Goal: Transaction & Acquisition: Purchase product/service

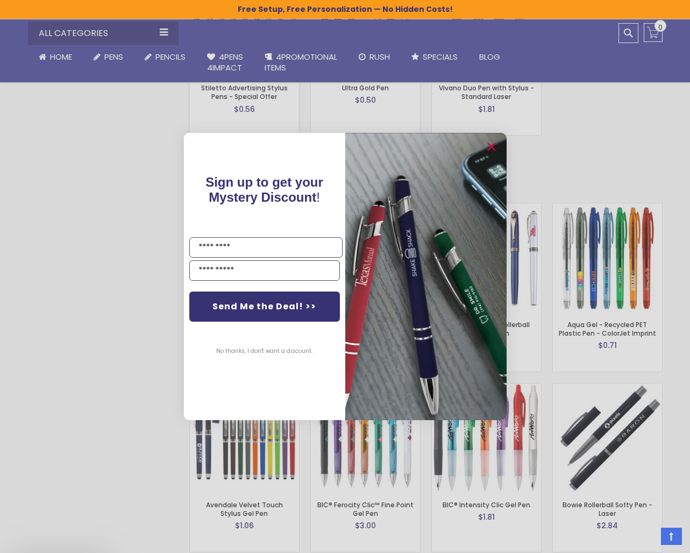
scroll to position [1600, 0]
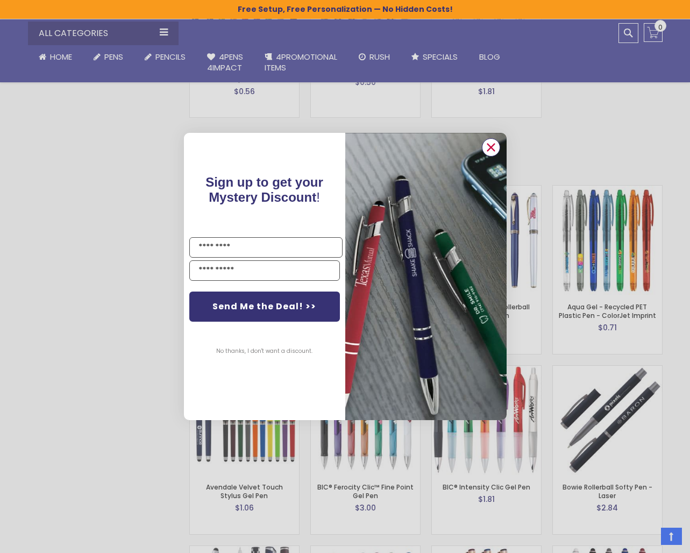
click at [490, 147] on icon "Close dialog" at bounding box center [490, 147] width 7 height 7
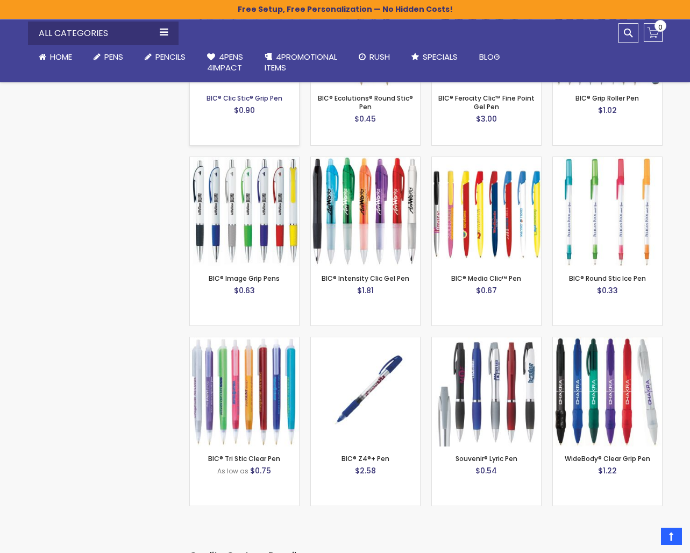
scroll to position [3800, 0]
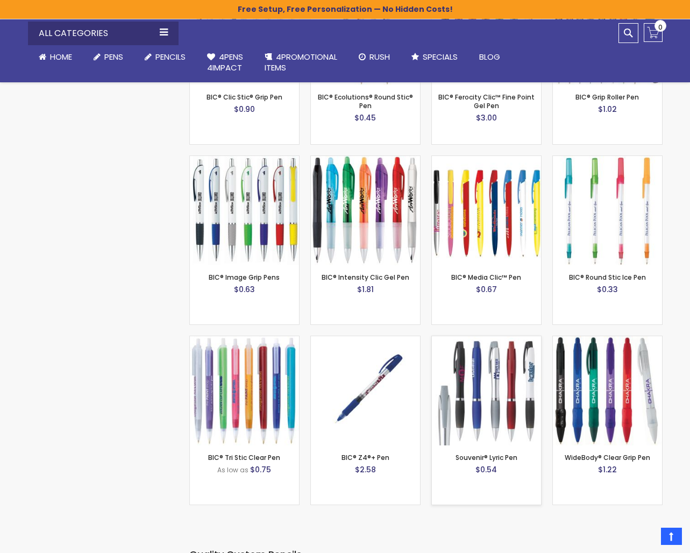
click at [499, 387] on img at bounding box center [486, 390] width 109 height 109
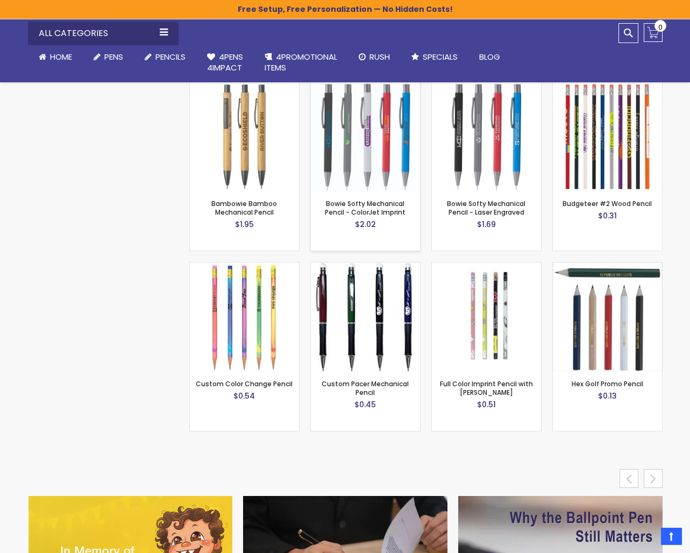
scroll to position [4291, 0]
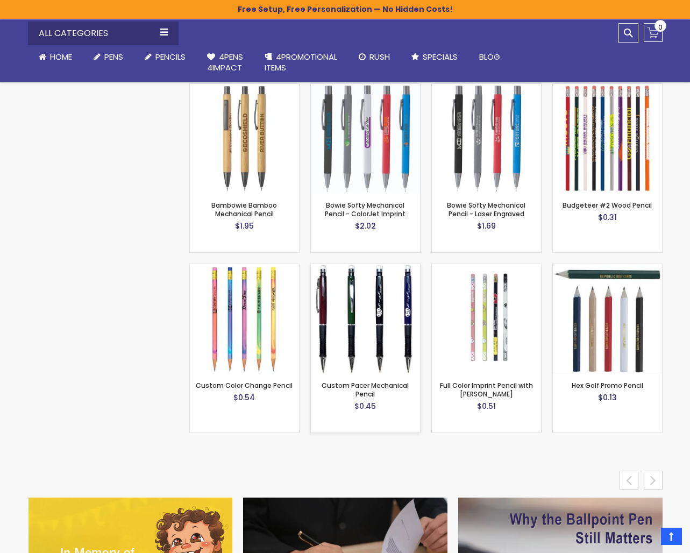
click at [365, 289] on img at bounding box center [365, 318] width 109 height 109
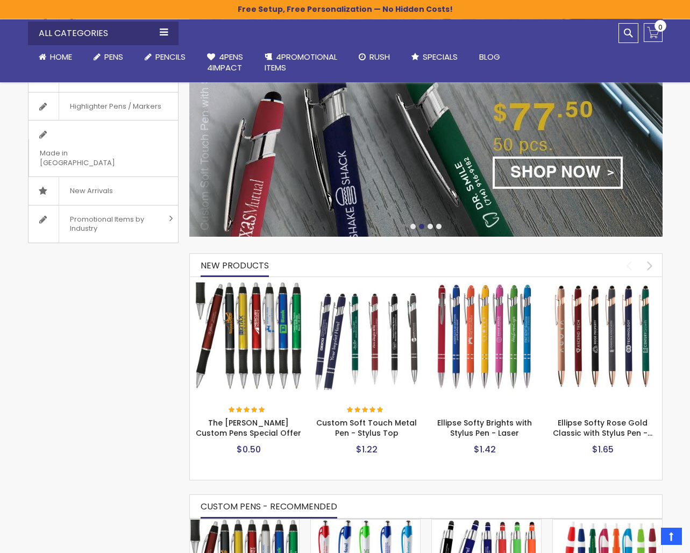
scroll to position [264, 0]
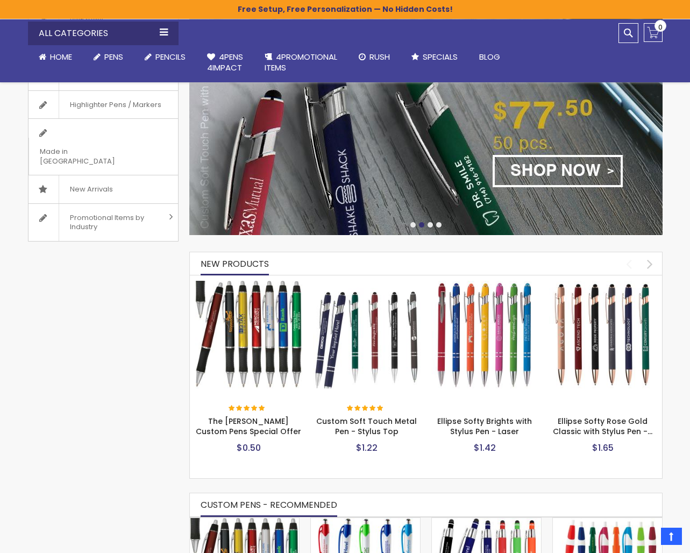
click at [488, 332] on img at bounding box center [485, 335] width 108 height 108
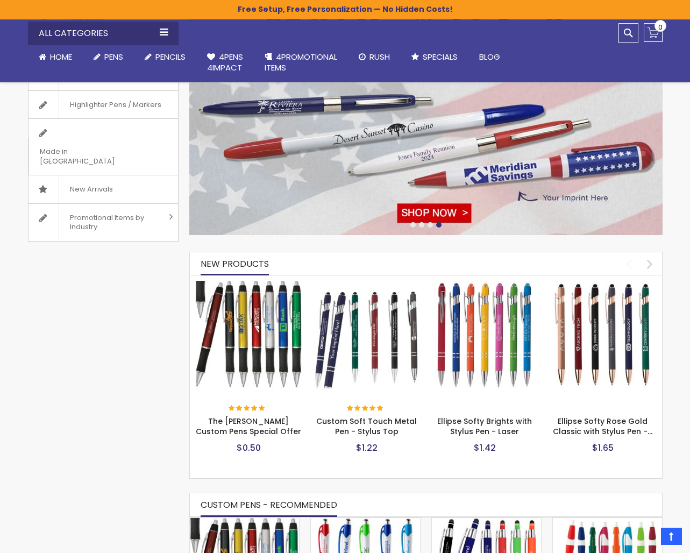
click at [363, 336] on img at bounding box center [367, 335] width 108 height 108
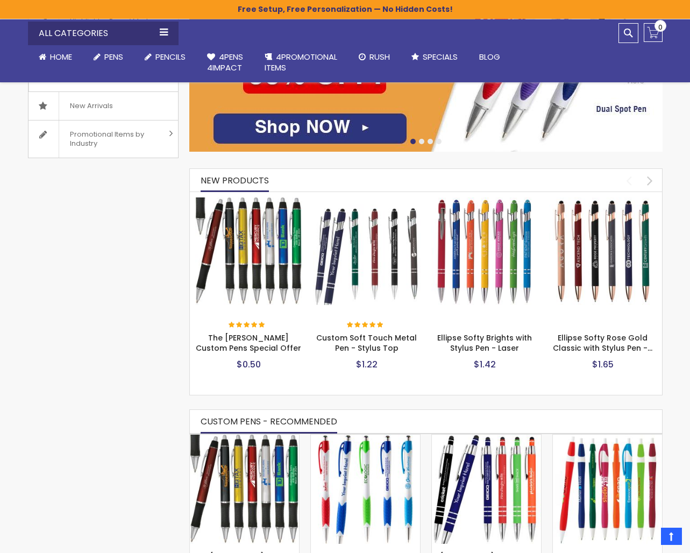
scroll to position [348, 0]
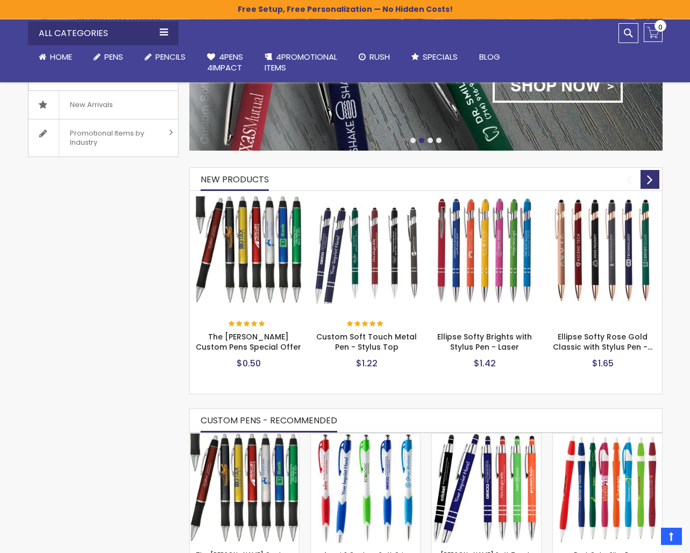
click at [647, 173] on div "next" at bounding box center [650, 179] width 19 height 19
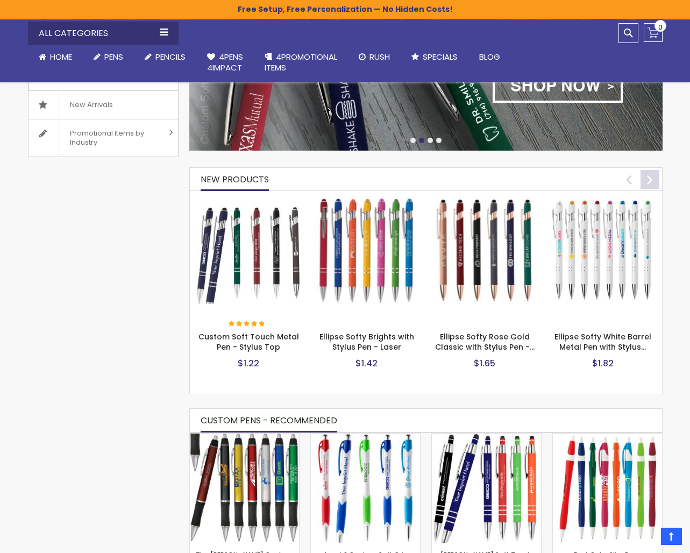
click at [649, 170] on div "next" at bounding box center [650, 179] width 19 height 19
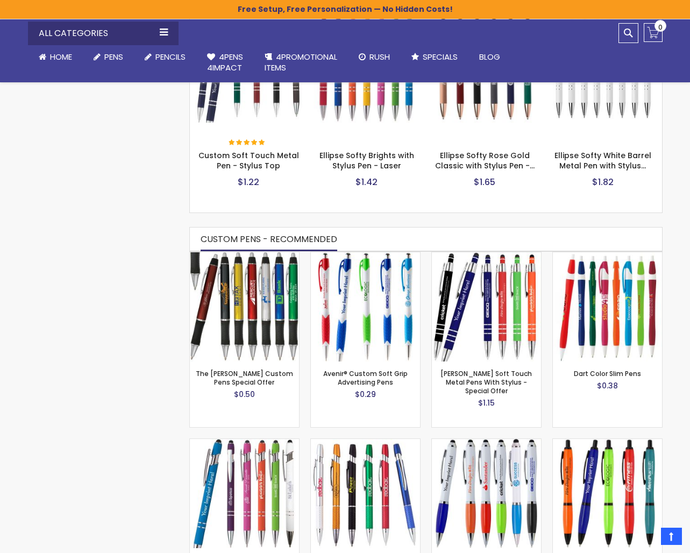
scroll to position [532, 0]
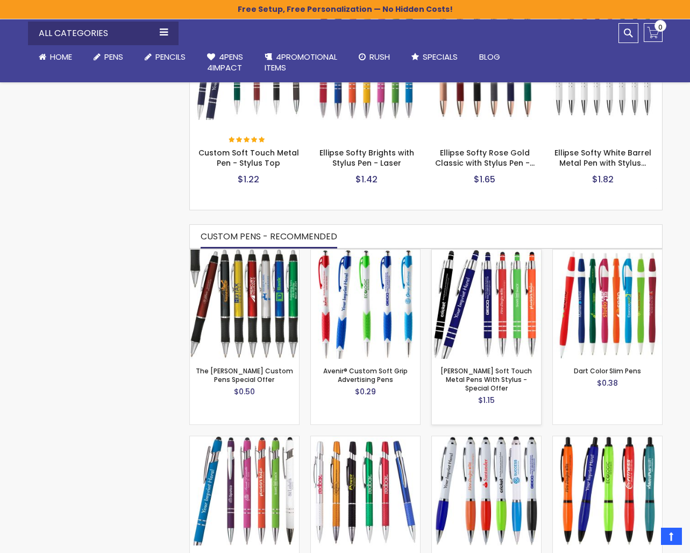
click at [498, 314] on img at bounding box center [486, 304] width 109 height 109
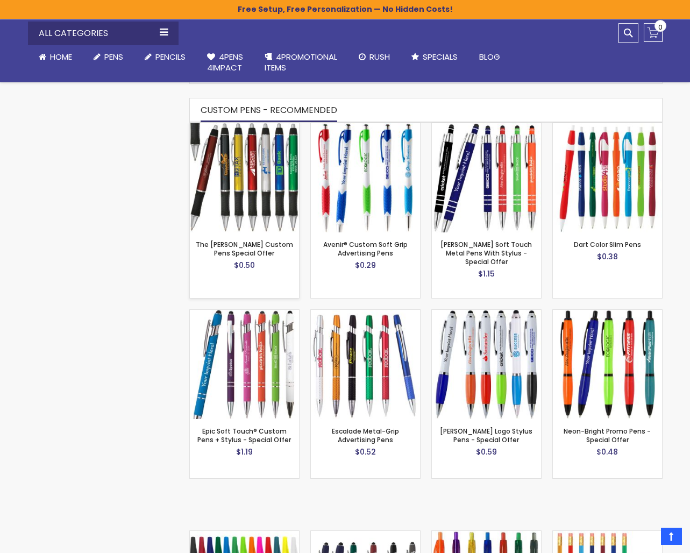
scroll to position [661, 0]
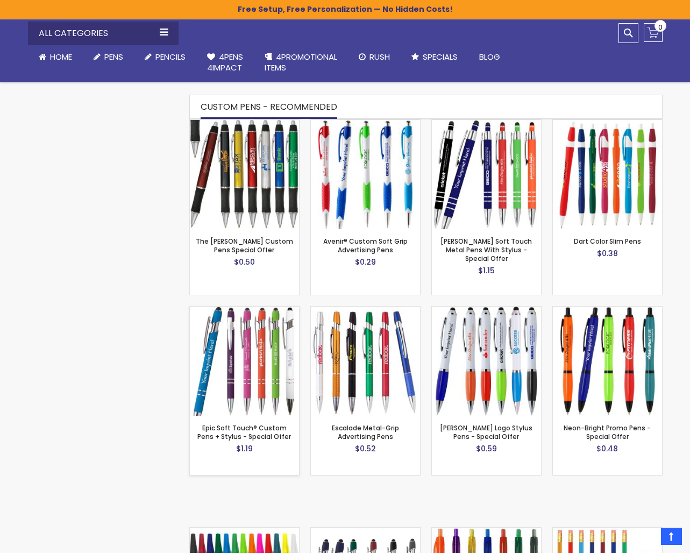
click at [250, 357] on img at bounding box center [244, 361] width 109 height 109
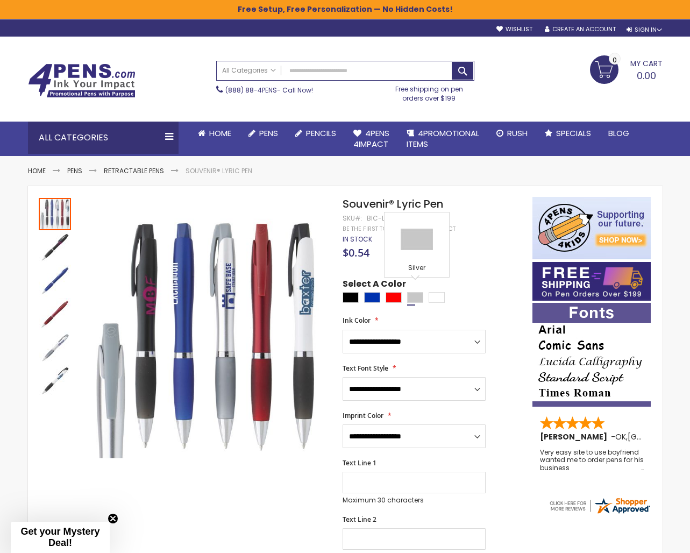
scroll to position [2, 0]
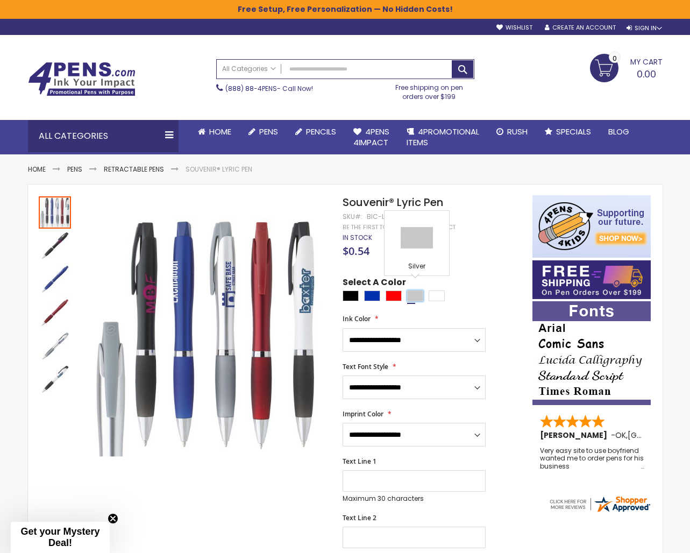
click at [417, 290] on div "Silver" at bounding box center [415, 295] width 16 height 11
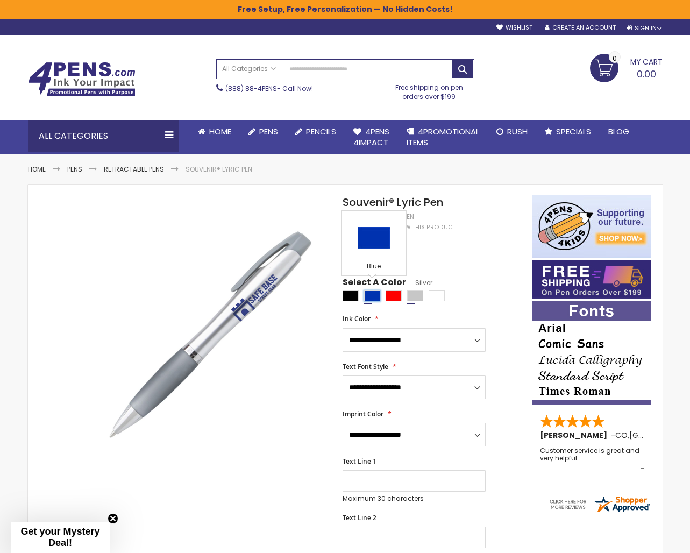
click at [373, 290] on div "Blue" at bounding box center [372, 295] width 16 height 11
type input "****"
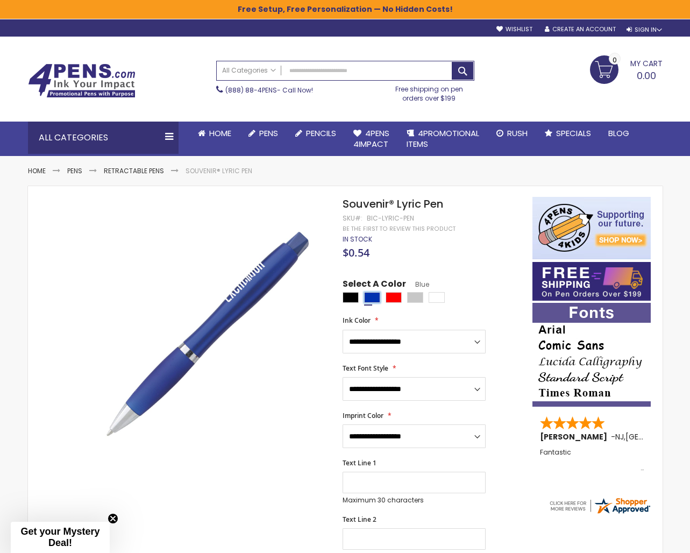
scroll to position [16, 0]
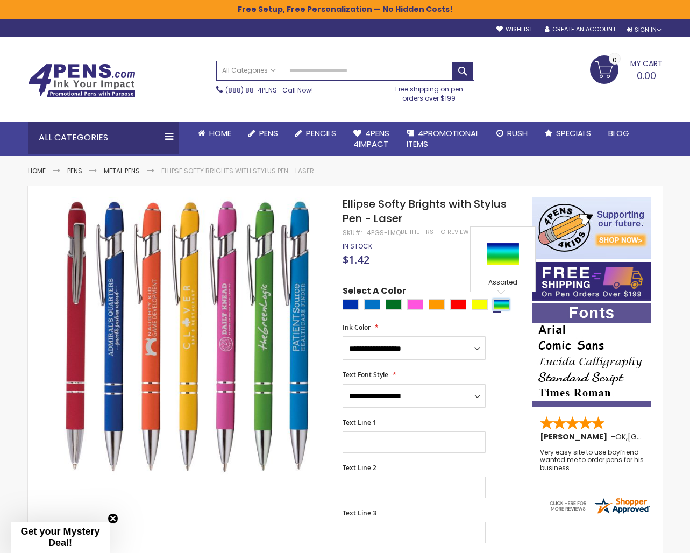
click at [503, 303] on div "Assorted" at bounding box center [501, 304] width 16 height 11
type input "****"
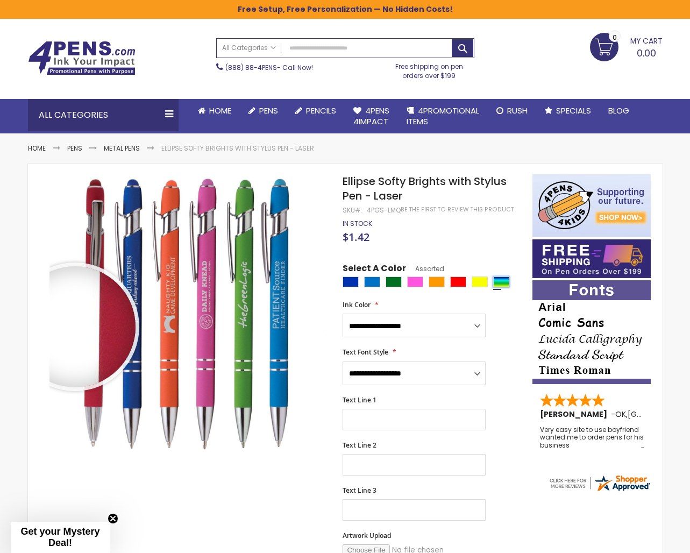
scroll to position [21, 0]
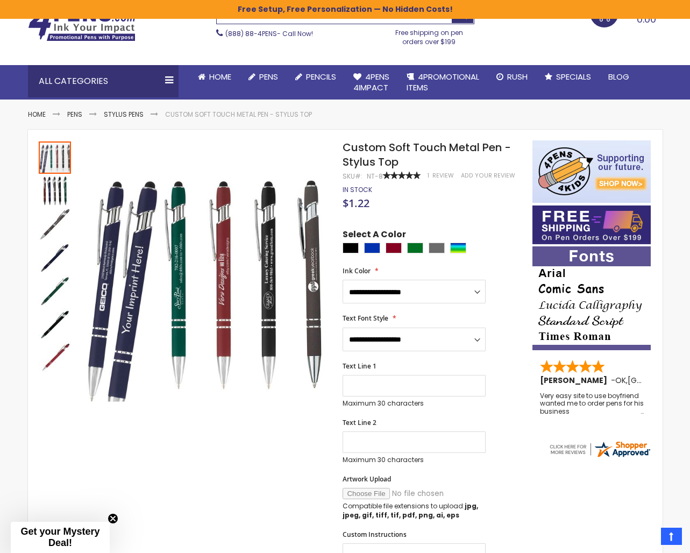
scroll to position [57, 0]
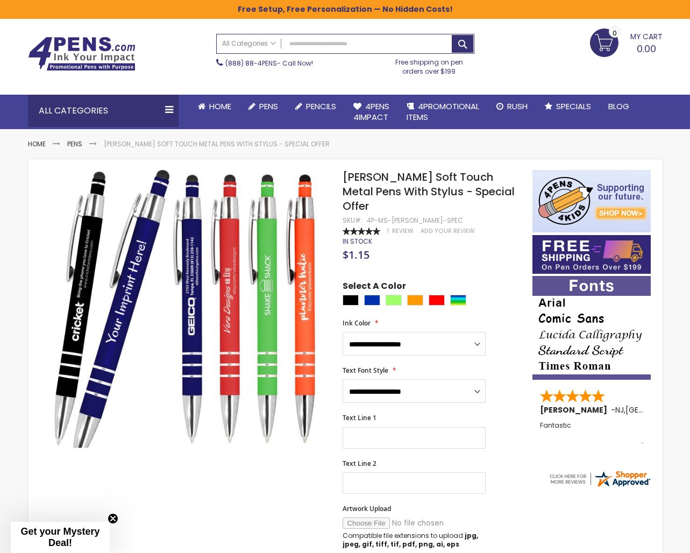
scroll to position [28, 0]
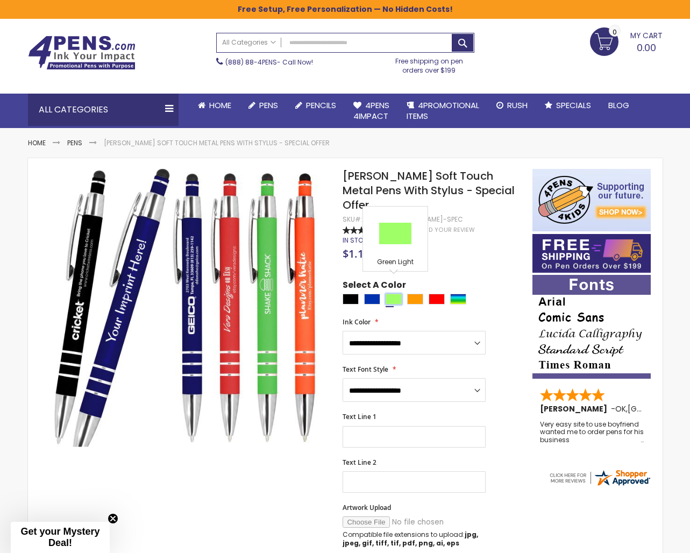
click at [393, 294] on div "Green Light" at bounding box center [394, 299] width 16 height 11
type input "****"
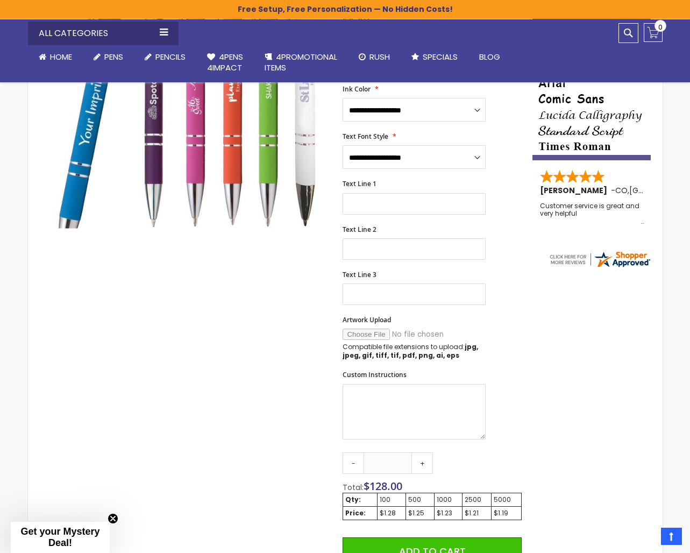
scroll to position [247, 0]
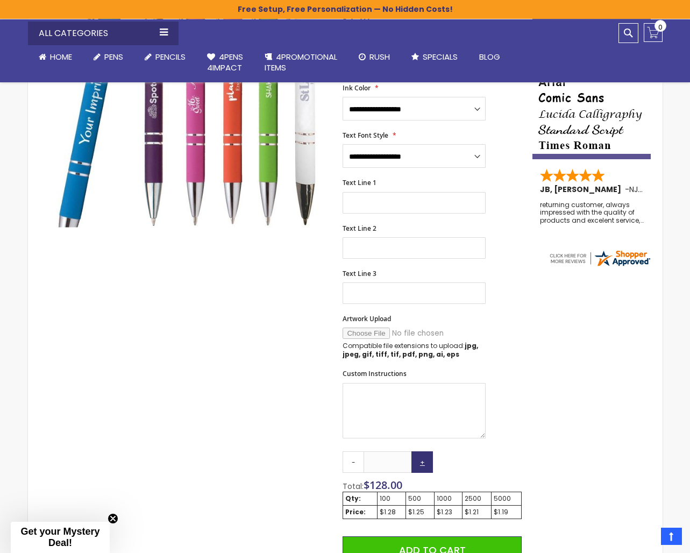
click at [421, 461] on link "+" at bounding box center [422, 462] width 22 height 22
click at [349, 461] on link "-" at bounding box center [354, 462] width 22 height 22
click at [385, 463] on input "***" at bounding box center [388, 462] width 48 height 22
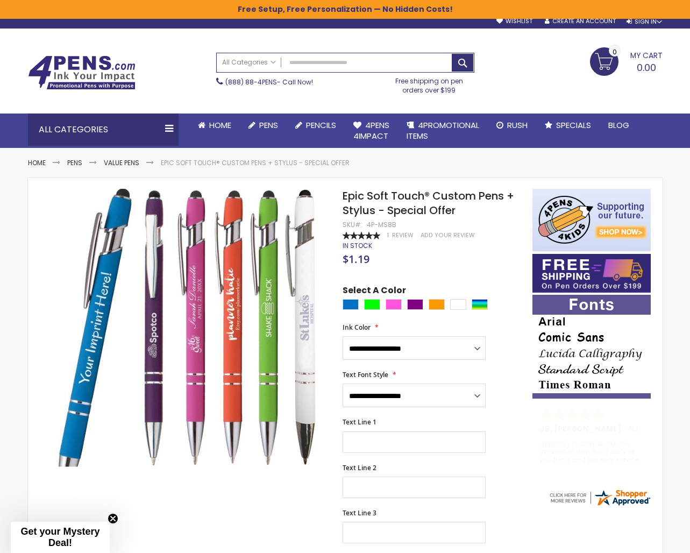
scroll to position [7, 0]
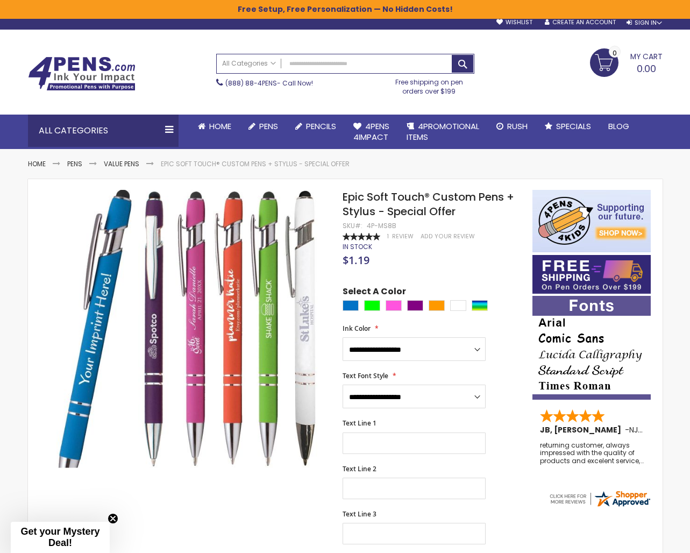
type input "***"
